Goal: Task Accomplishment & Management: Use online tool/utility

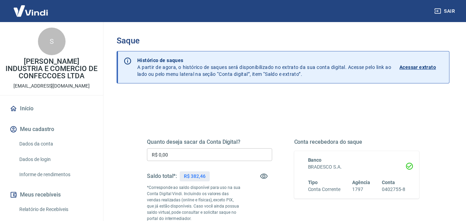
click at [427, 64] on p "Acessar extrato" at bounding box center [417, 67] width 37 height 7
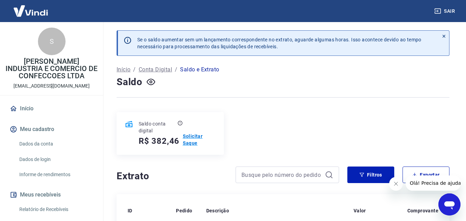
click at [188, 141] on p "Solicitar Saque" at bounding box center [199, 140] width 33 height 14
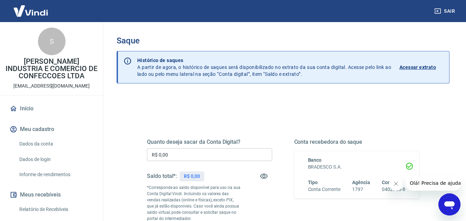
click at [186, 154] on input "R$ 0,00" at bounding box center [209, 154] width 125 height 13
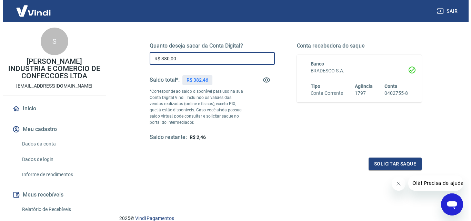
scroll to position [103, 0]
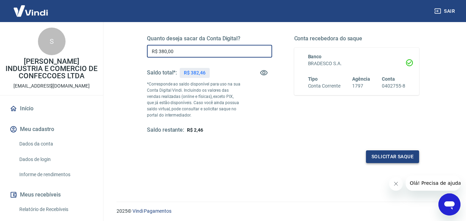
type input "R$ 380,00"
click at [381, 156] on button "Solicitar saque" at bounding box center [392, 156] width 53 height 13
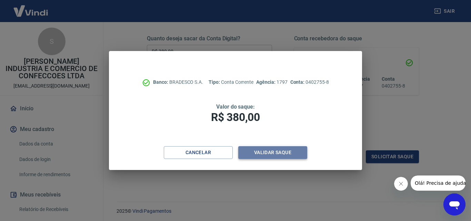
click at [286, 155] on button "Validar saque" at bounding box center [272, 152] width 69 height 13
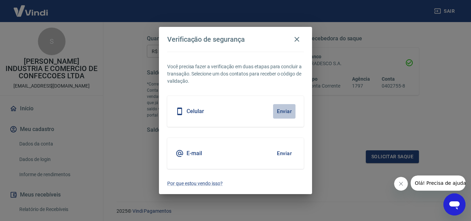
click at [285, 109] on button "Enviar" at bounding box center [284, 111] width 22 height 14
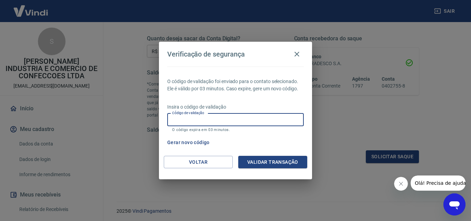
click at [180, 121] on input "Código de validação" at bounding box center [235, 119] width 137 height 13
type input "972555"
click at [261, 160] on button "Validar transação" at bounding box center [272, 162] width 69 height 13
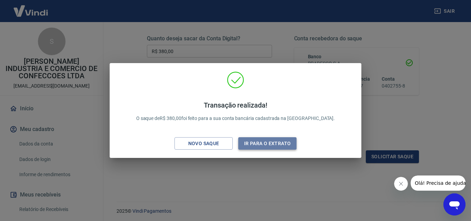
click at [261, 144] on button "Ir para o extrato" at bounding box center [267, 143] width 58 height 13
